Goal: Task Accomplishment & Management: Use online tool/utility

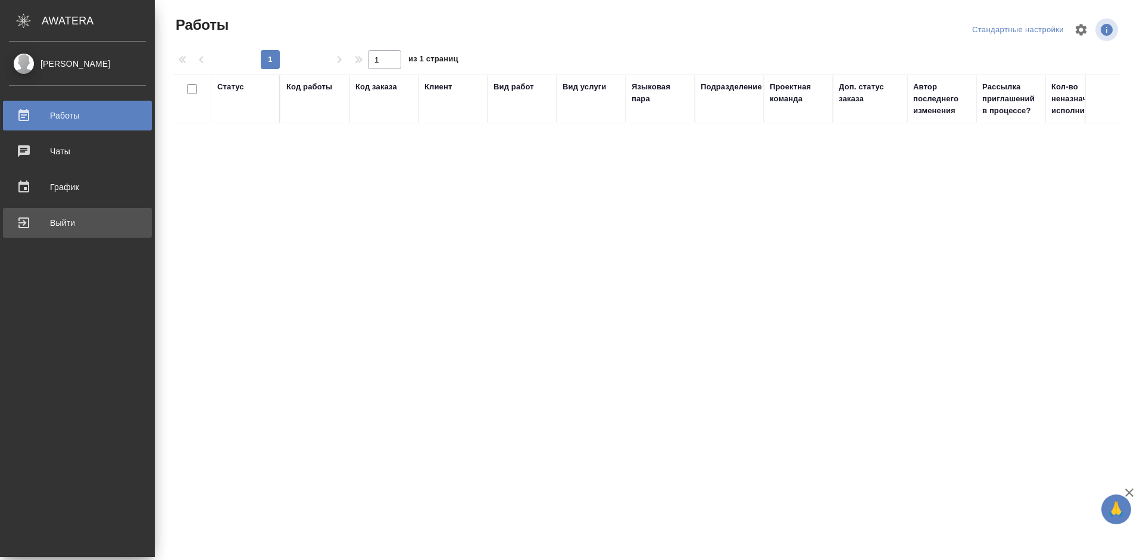
click at [26, 220] on div "Выйти" at bounding box center [77, 223] width 137 height 18
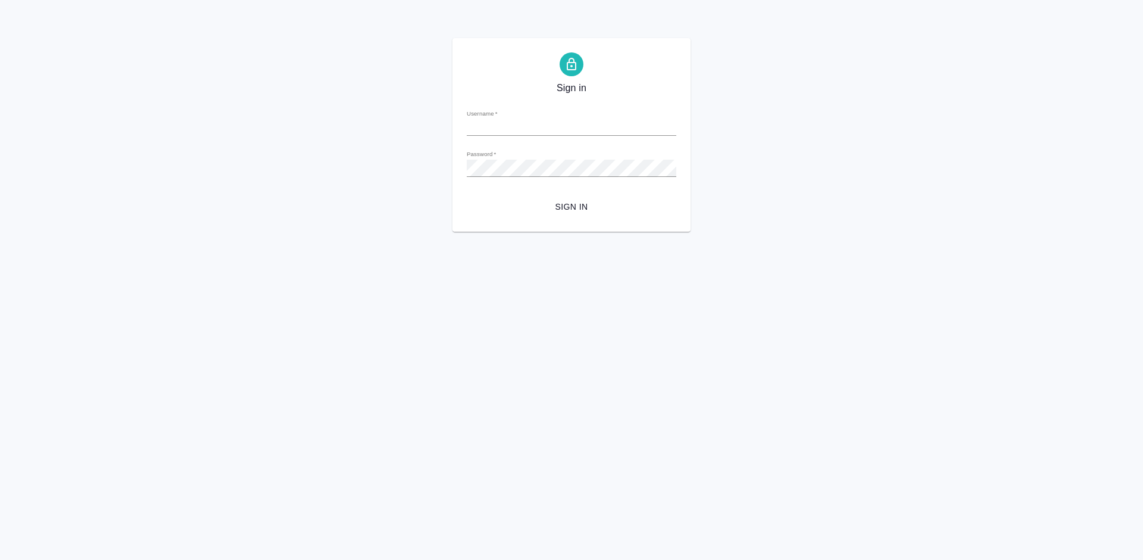
type input "m.tretyakova@awatera.com"
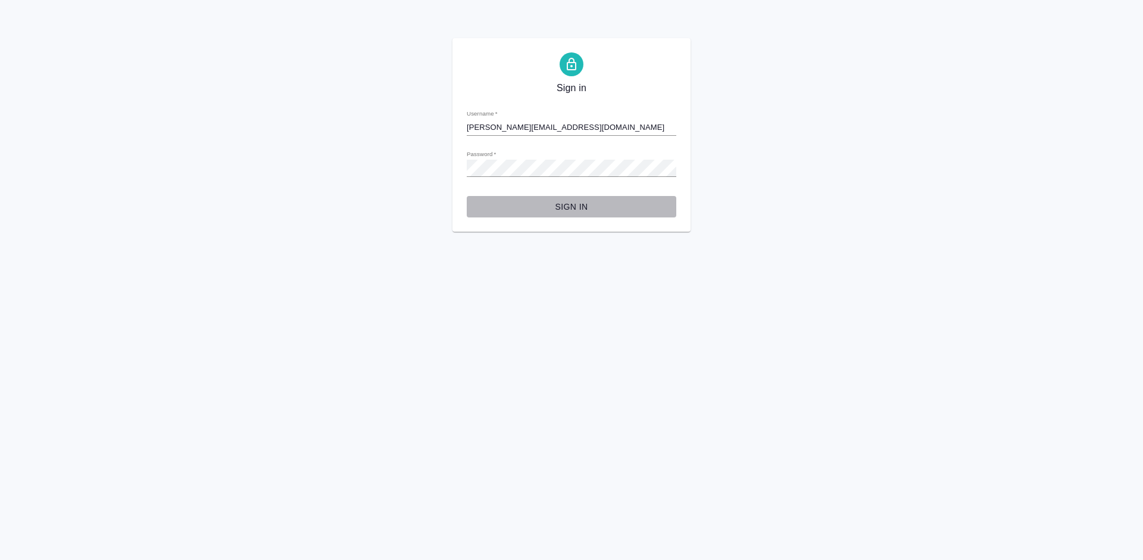
click at [598, 201] on span "Sign in" at bounding box center [571, 206] width 190 height 15
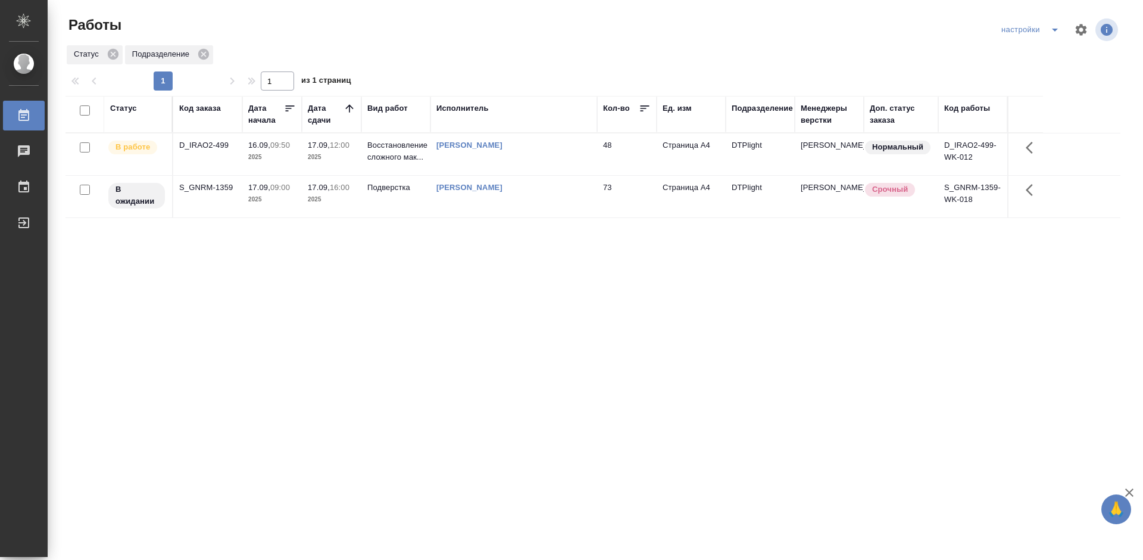
click at [554, 273] on div "Статус Код заказа Дата начала Дата сдачи Вид работ Исполнитель Кол-во Ед. изм П…" at bounding box center [592, 310] width 1055 height 429
click at [211, 186] on div "S_GNRM-1359" at bounding box center [207, 188] width 57 height 12
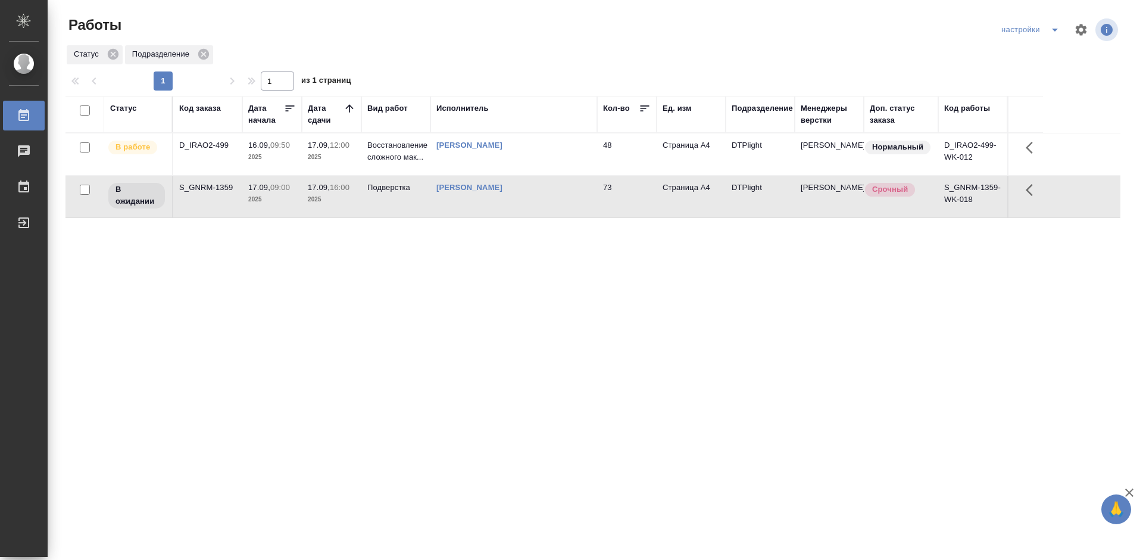
click at [211, 186] on div "S_GNRM-1359" at bounding box center [207, 188] width 57 height 12
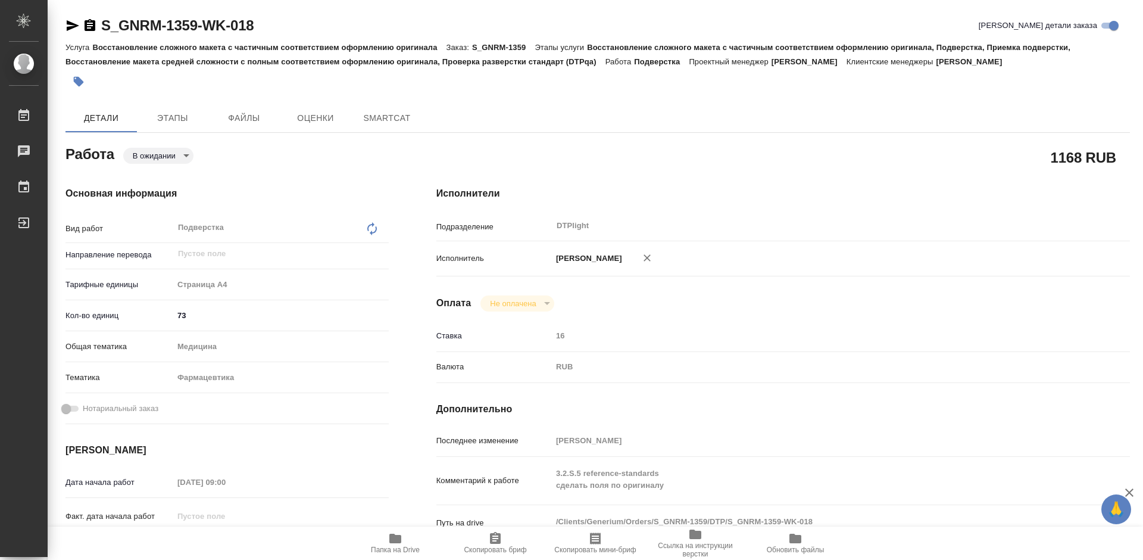
type textarea "x"
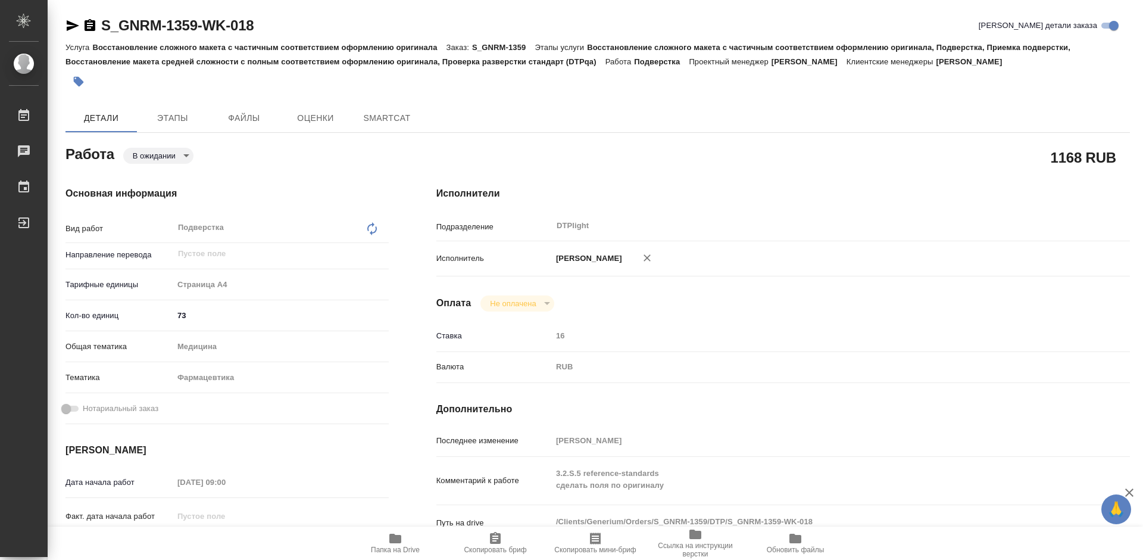
type textarea "x"
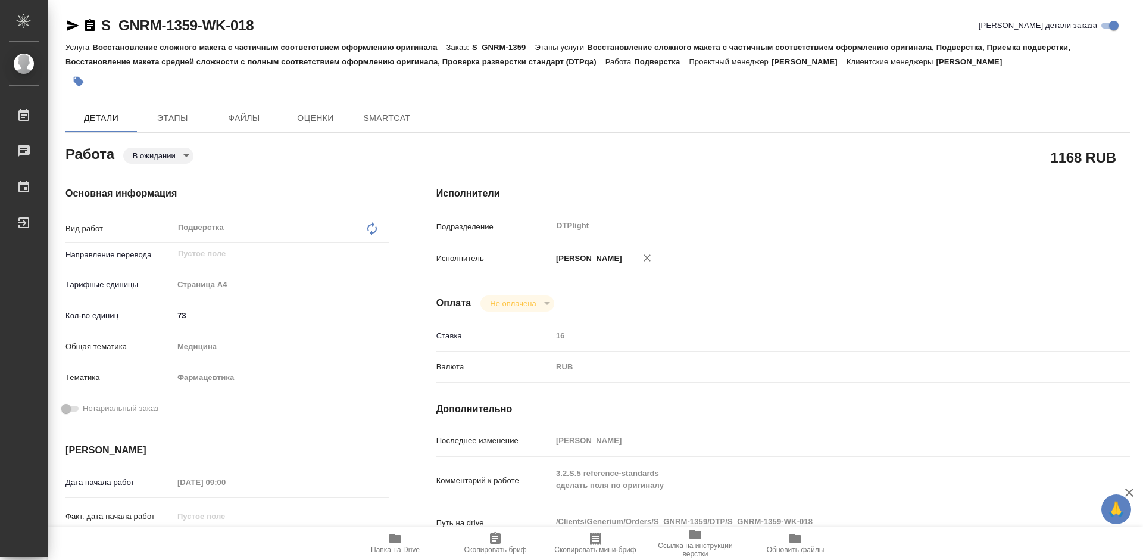
type textarea "x"
